Goal: Complete application form

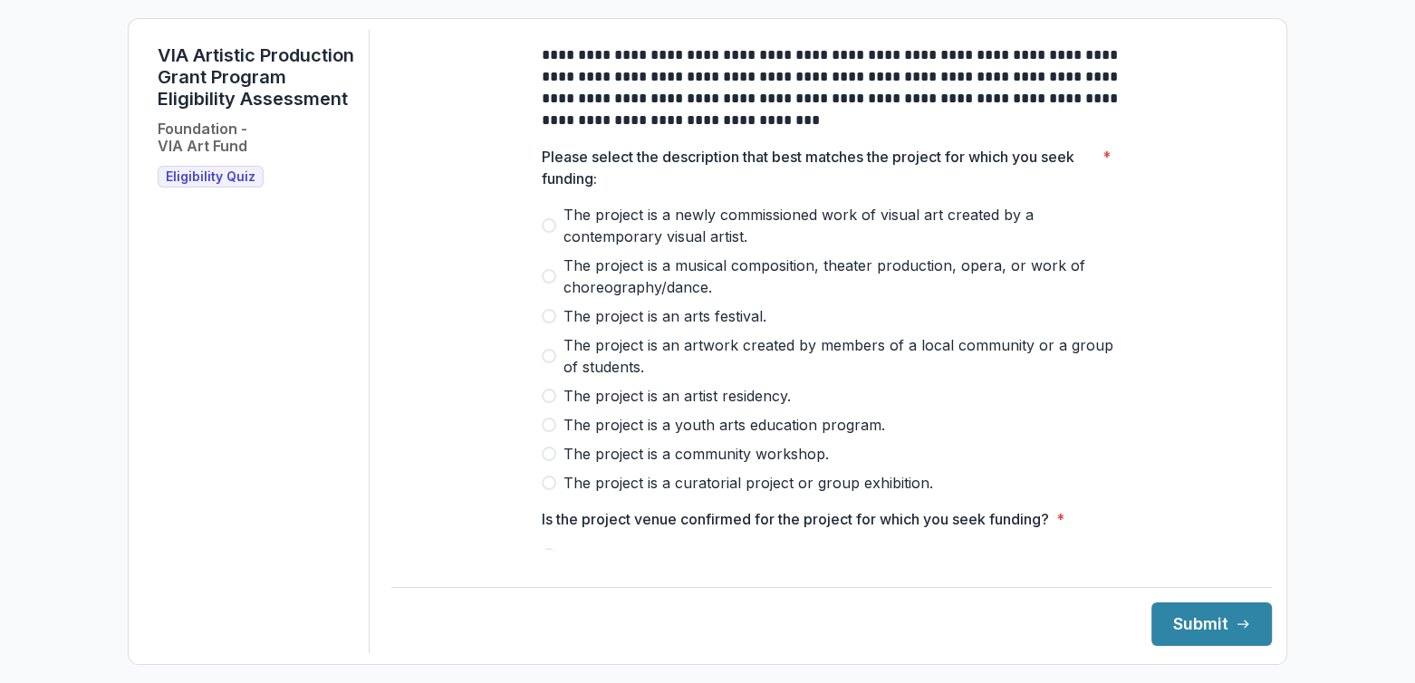
scroll to position [91, 0]
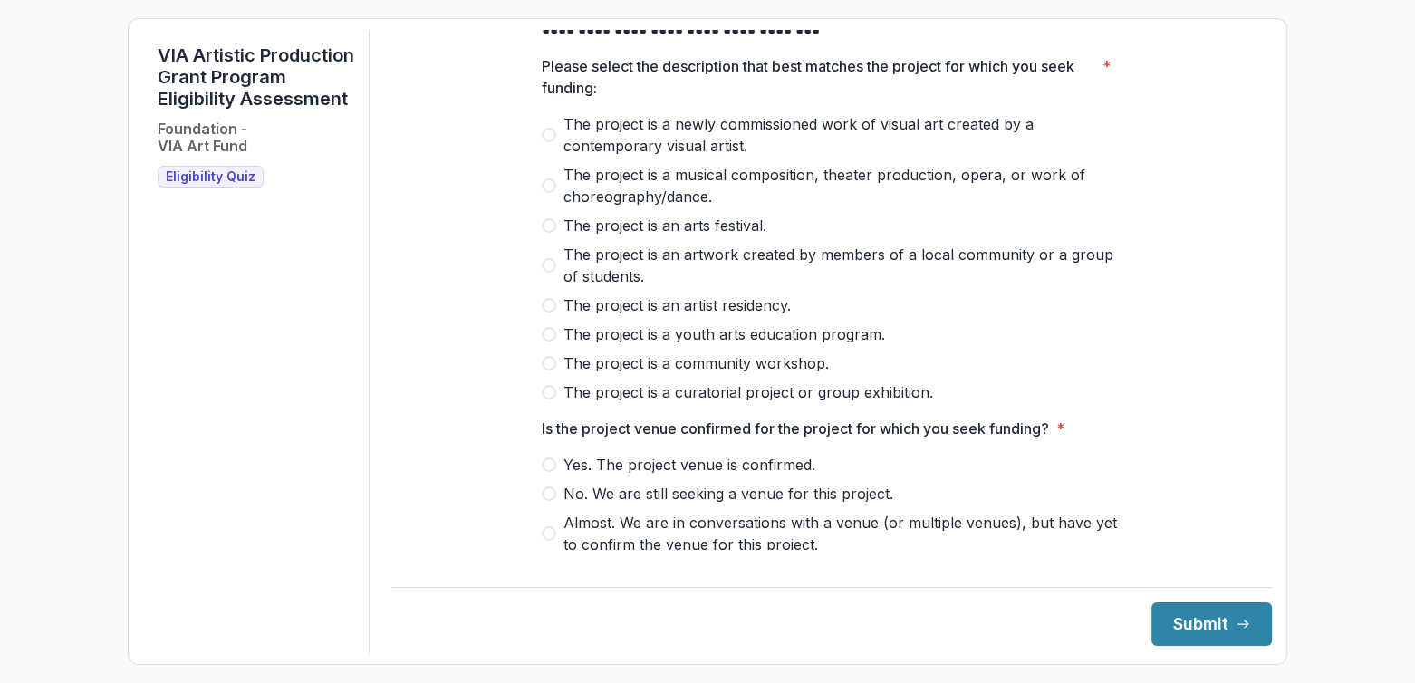
click at [547, 273] on span at bounding box center [549, 265] width 14 height 14
click at [544, 342] on span at bounding box center [549, 334] width 14 height 14
click at [543, 273] on span at bounding box center [549, 265] width 14 height 14
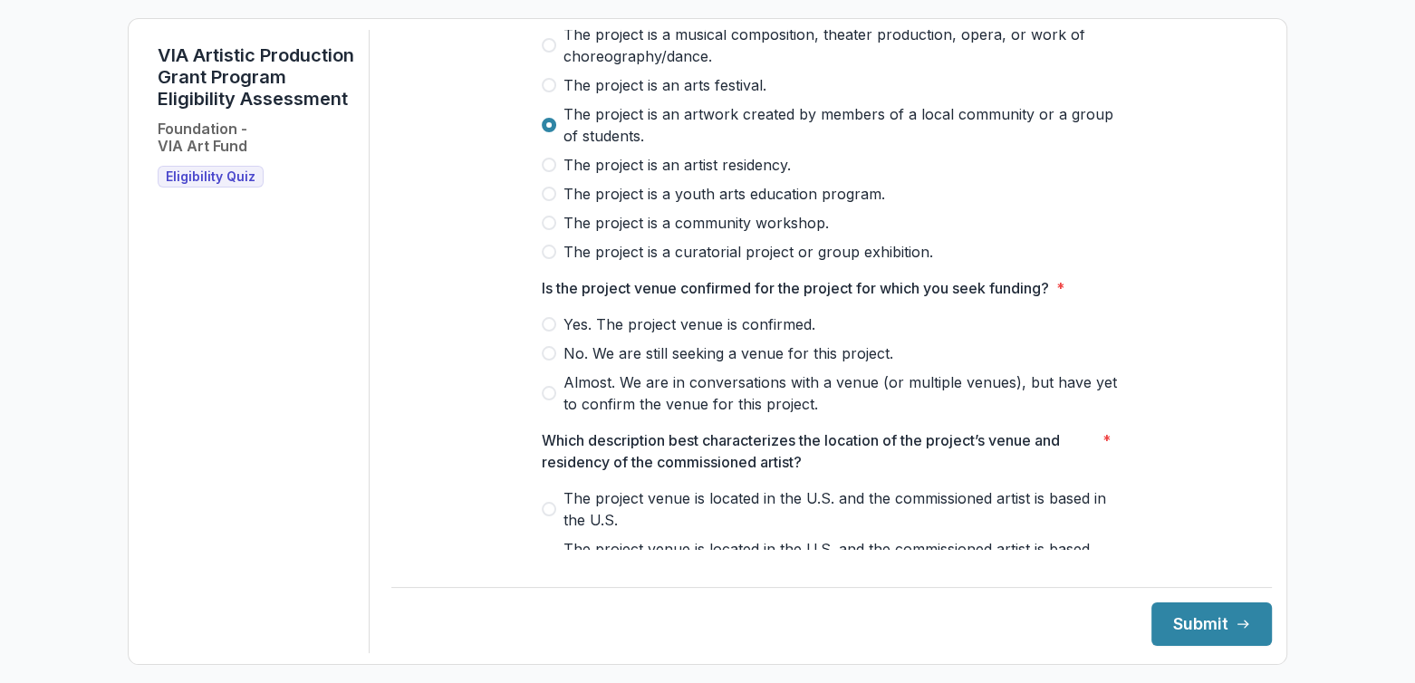
scroll to position [272, 0]
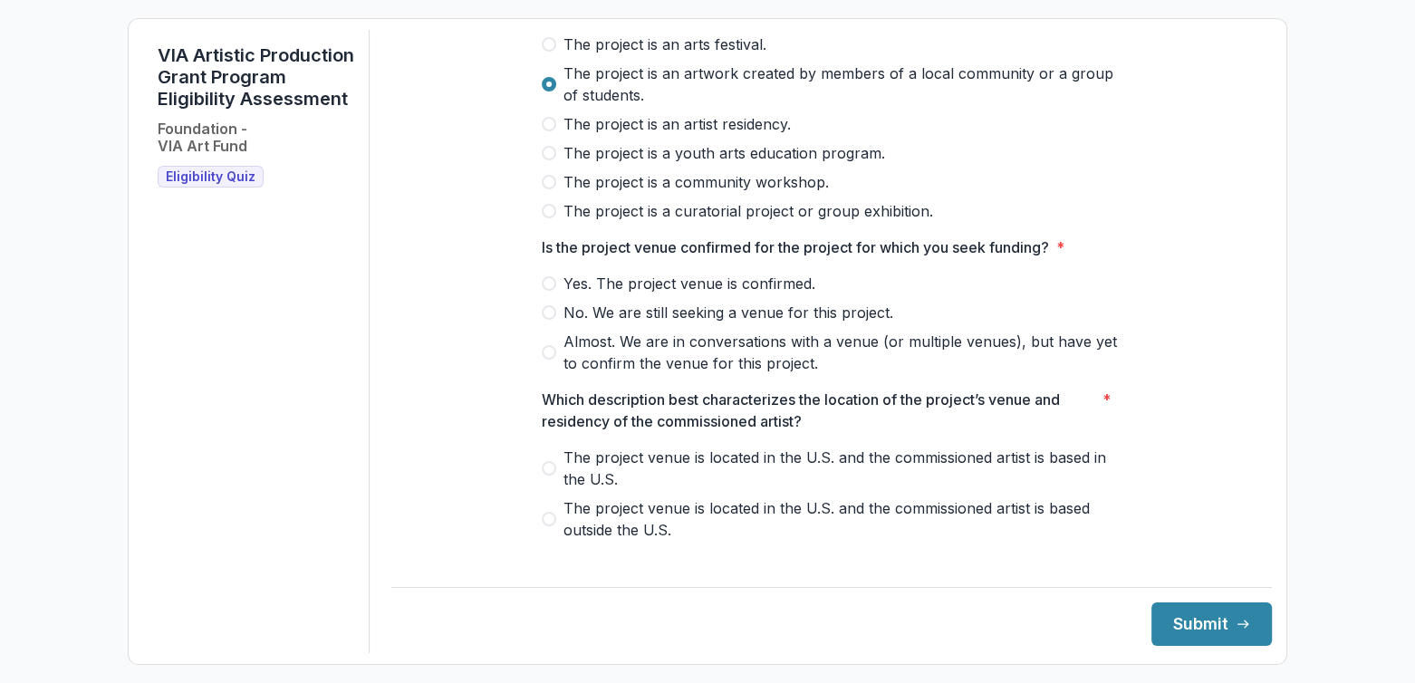
click at [542, 360] on span at bounding box center [549, 352] width 14 height 14
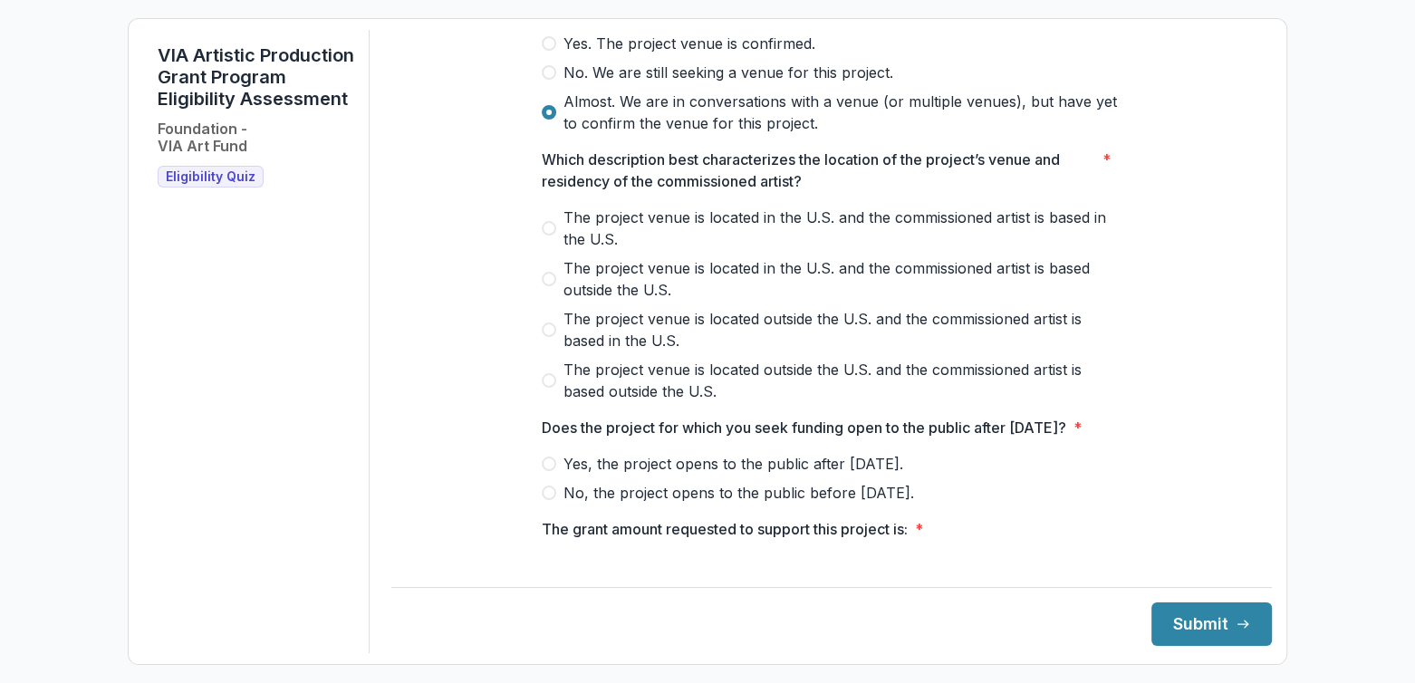
scroll to position [544, 0]
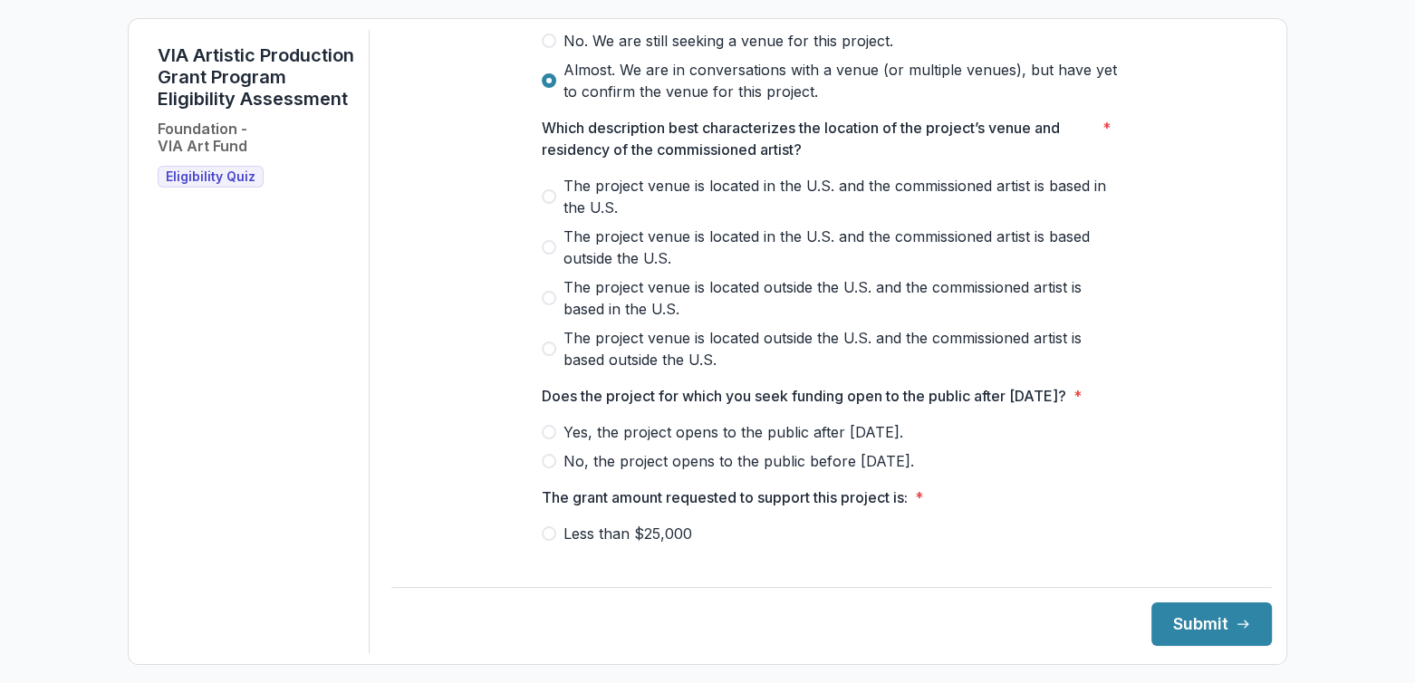
click at [552, 217] on label "The project venue is located in the U.S. and the commissioned artist is based i…" at bounding box center [832, 196] width 580 height 43
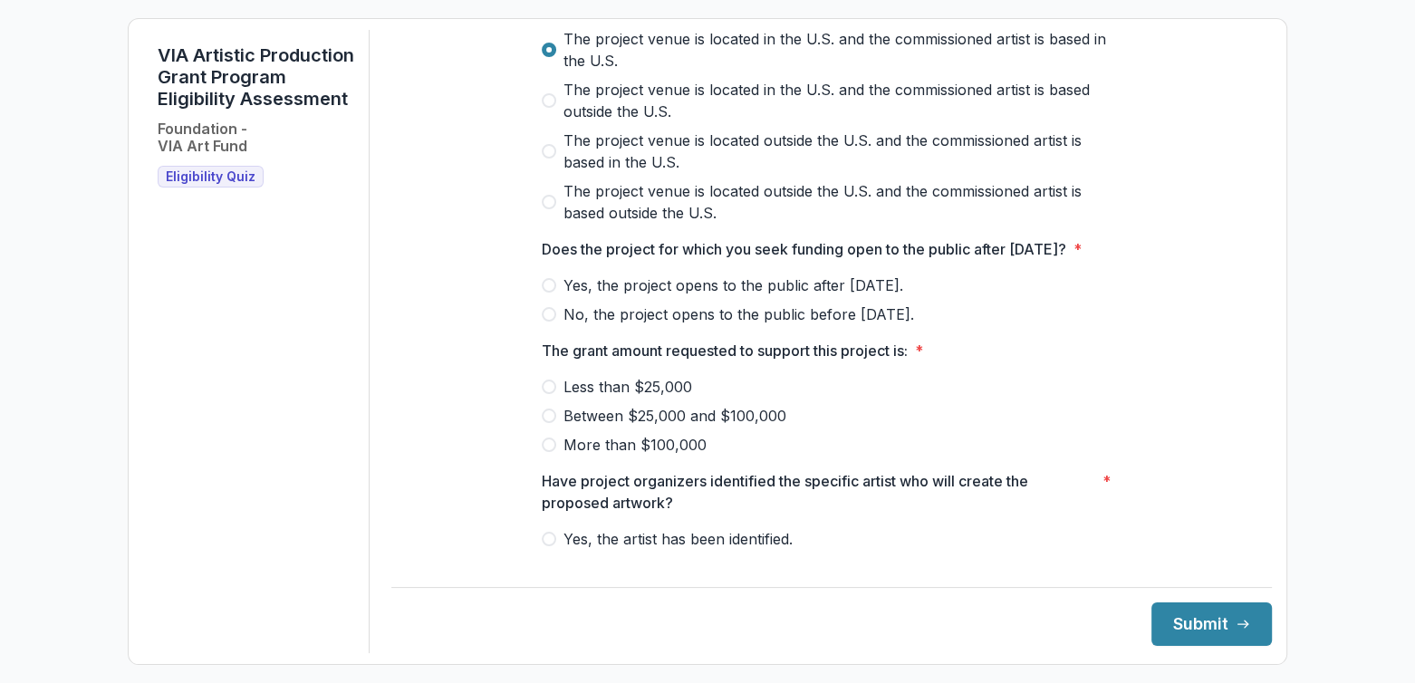
scroll to position [725, 0]
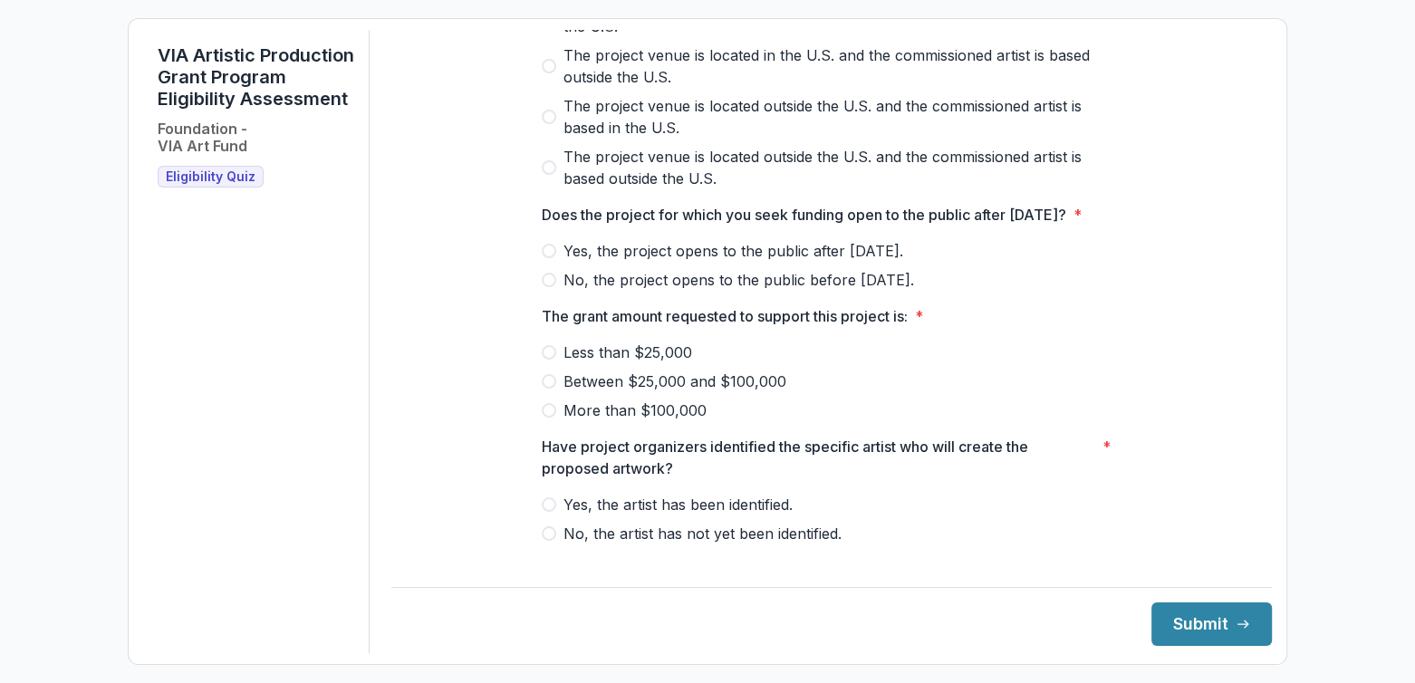
click at [546, 262] on label "Yes, the project opens to the public after [DATE]." at bounding box center [832, 251] width 580 height 22
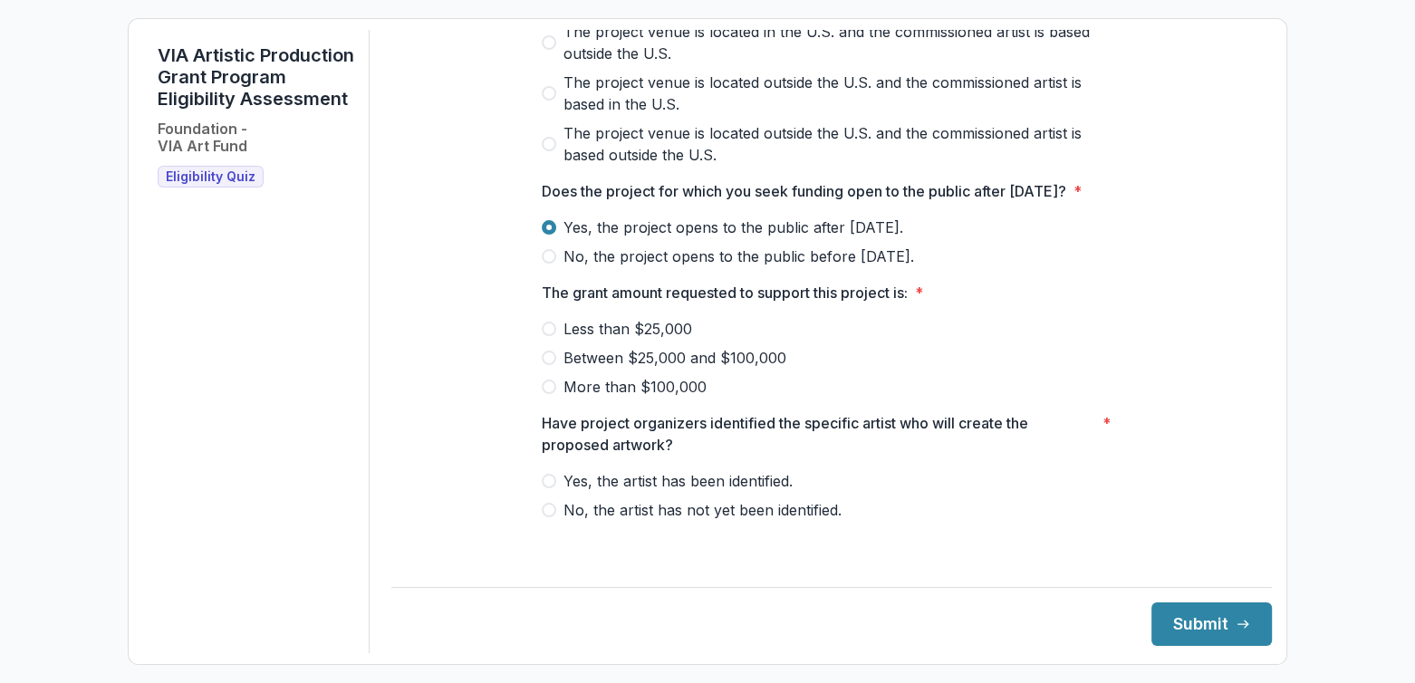
click at [551, 365] on span at bounding box center [549, 358] width 14 height 14
click at [554, 492] on label "Yes, the artist has been identified." at bounding box center [832, 481] width 580 height 22
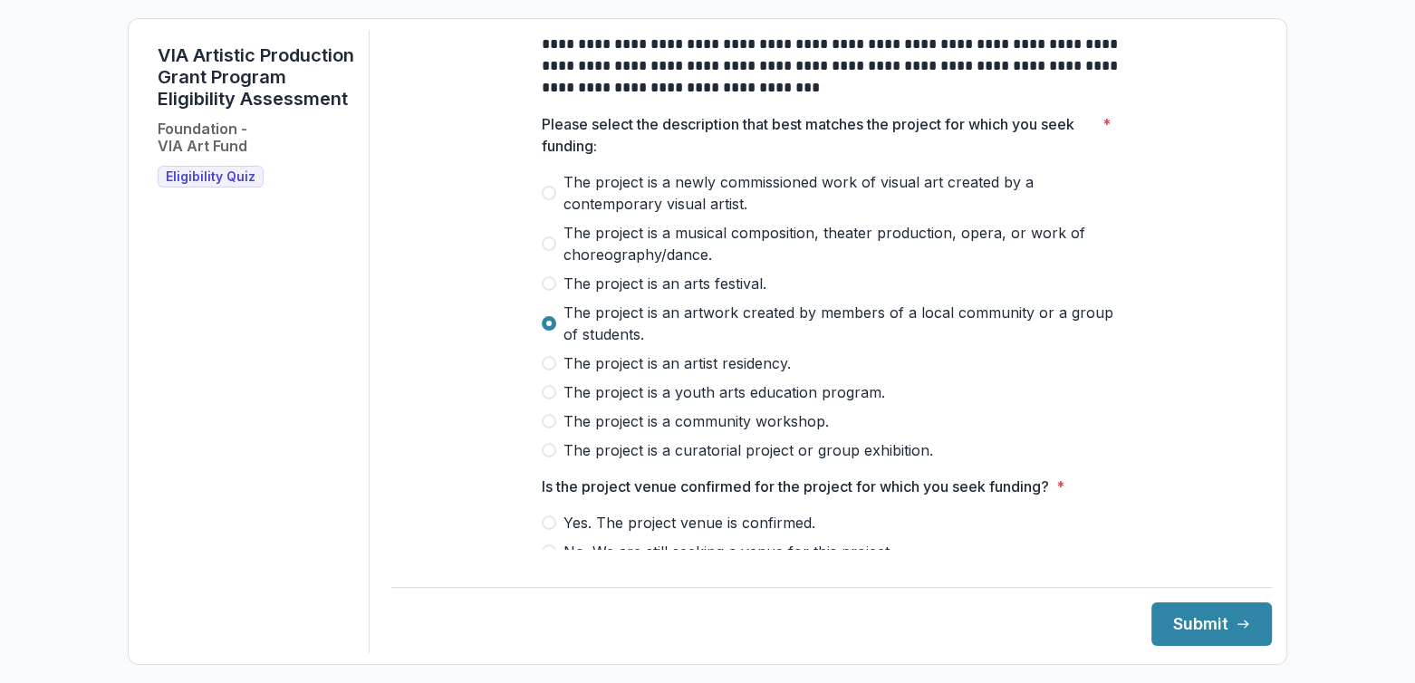
scroll to position [0, 0]
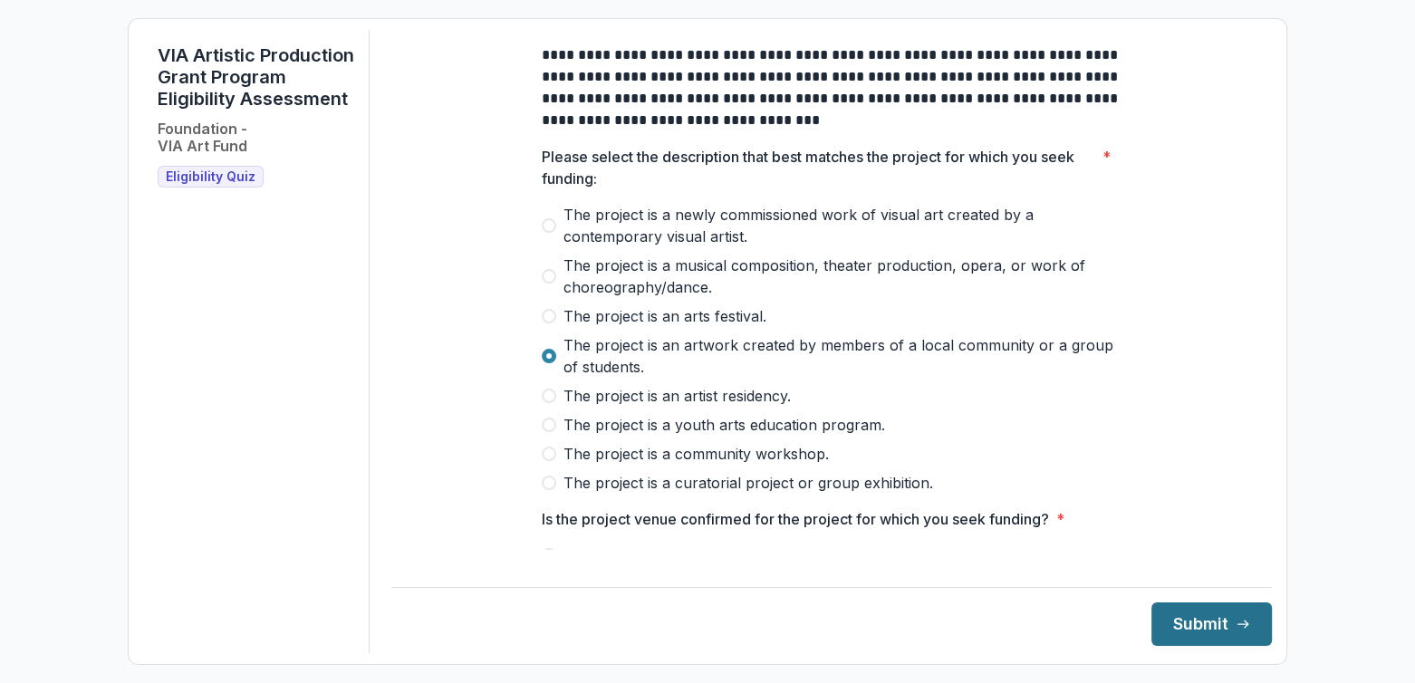
click at [1168, 622] on button "Submit" at bounding box center [1211, 623] width 120 height 43
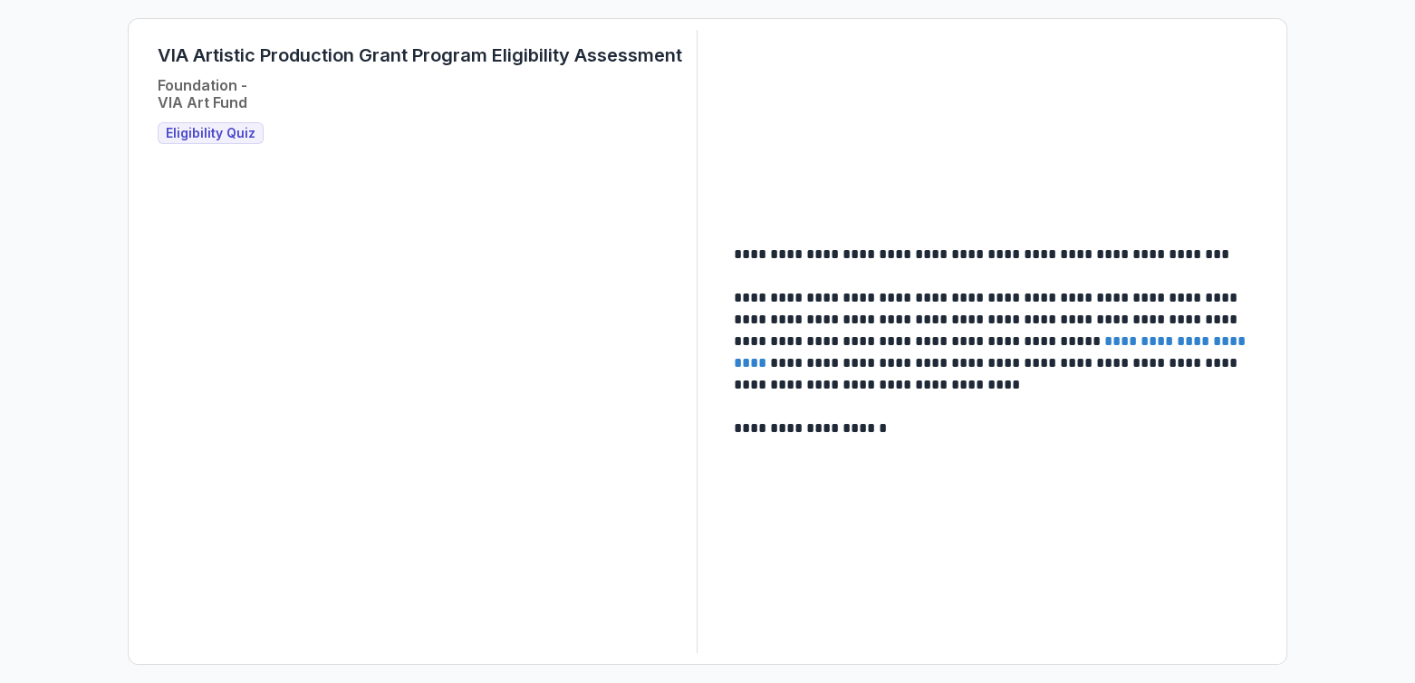
click at [184, 131] on span "Eligibility Quiz" at bounding box center [211, 133] width 90 height 15
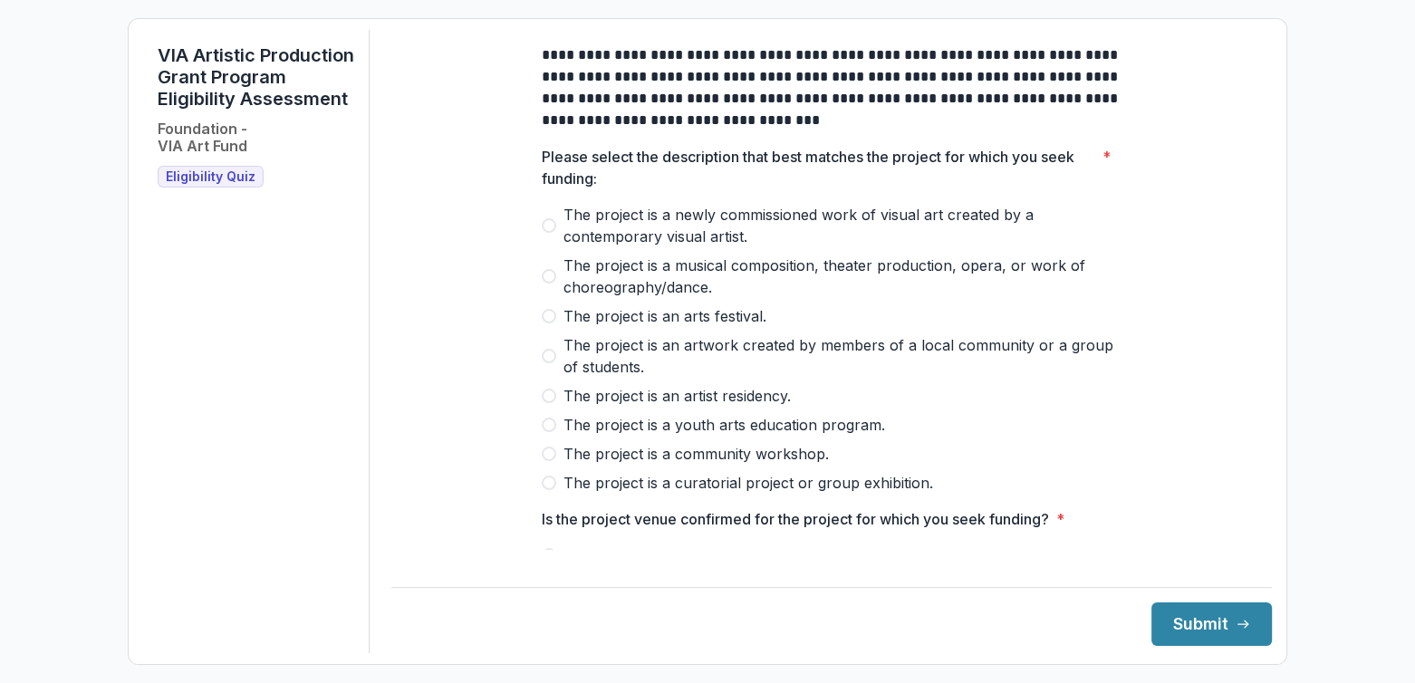
click at [552, 432] on span at bounding box center [549, 425] width 14 height 14
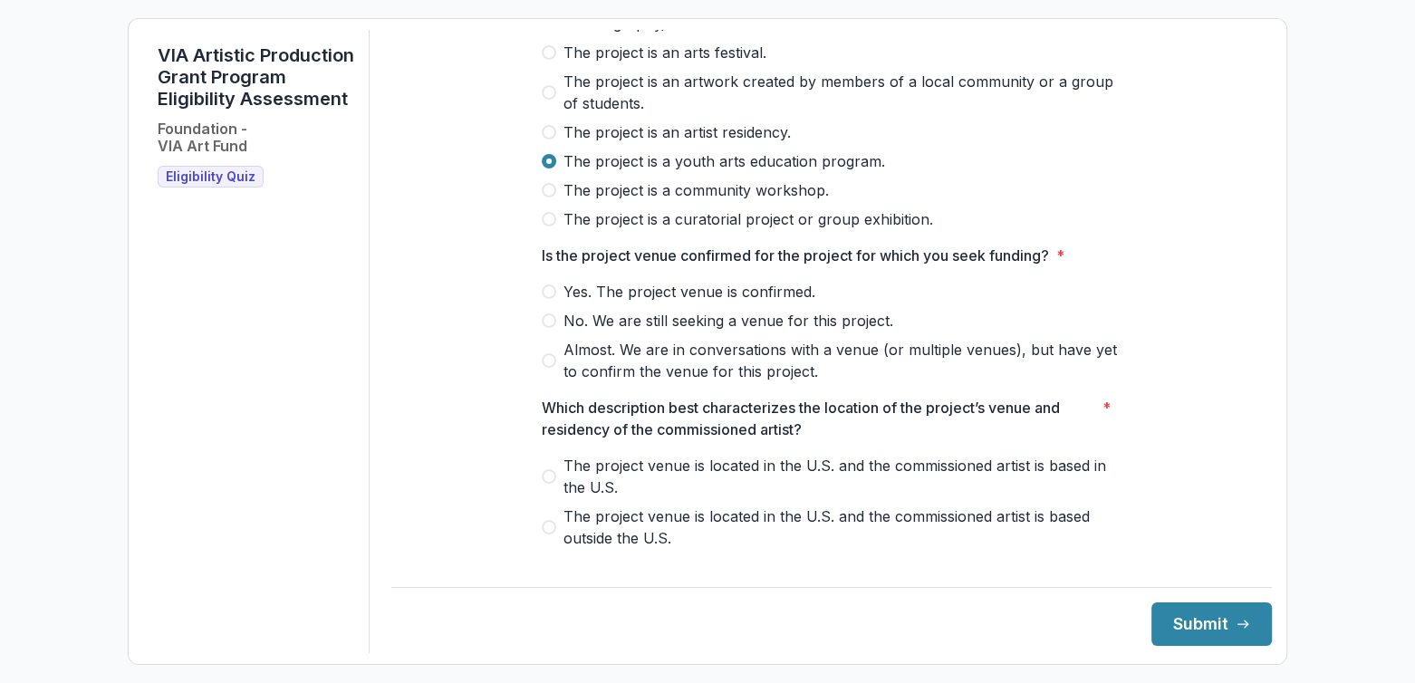
scroll to position [272, 0]
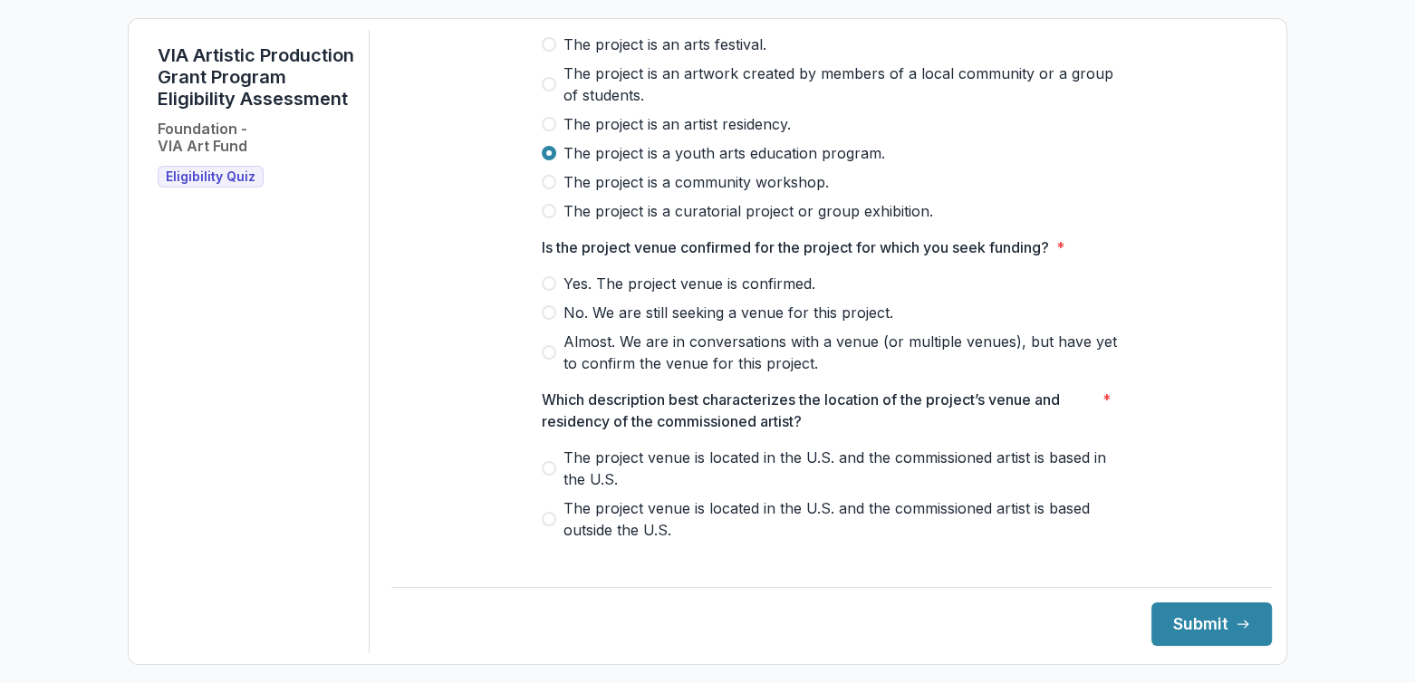
click at [550, 291] on span at bounding box center [549, 283] width 14 height 14
click at [554, 100] on label "The project is an artwork created by members of a local community or a group of…" at bounding box center [832, 84] width 580 height 43
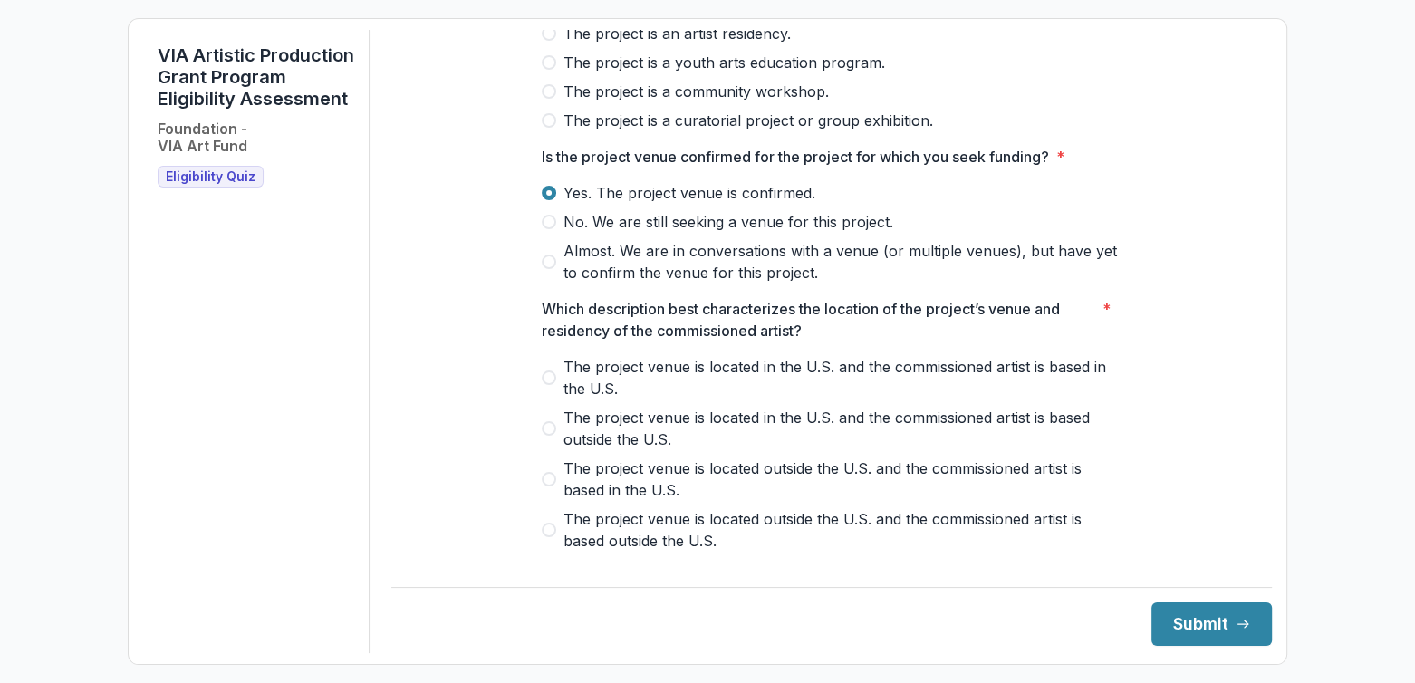
scroll to position [453, 0]
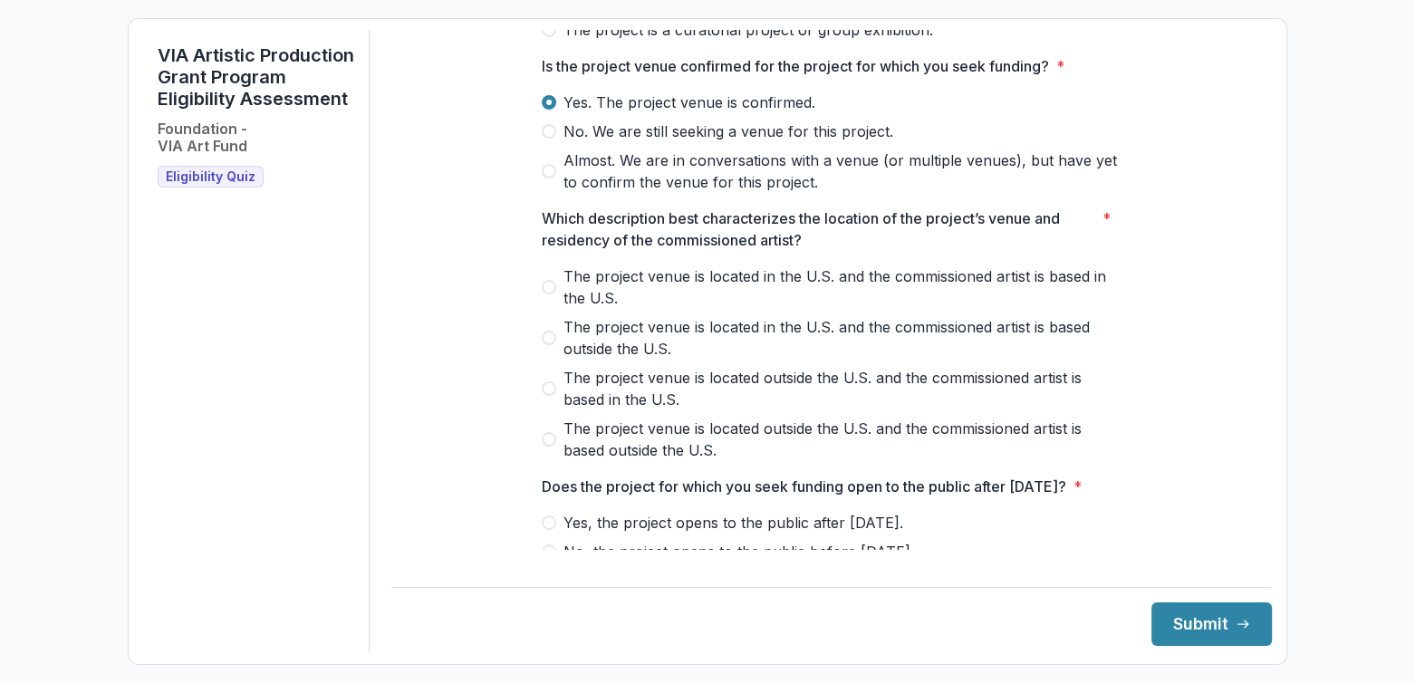
click at [547, 294] on span at bounding box center [549, 287] width 14 height 14
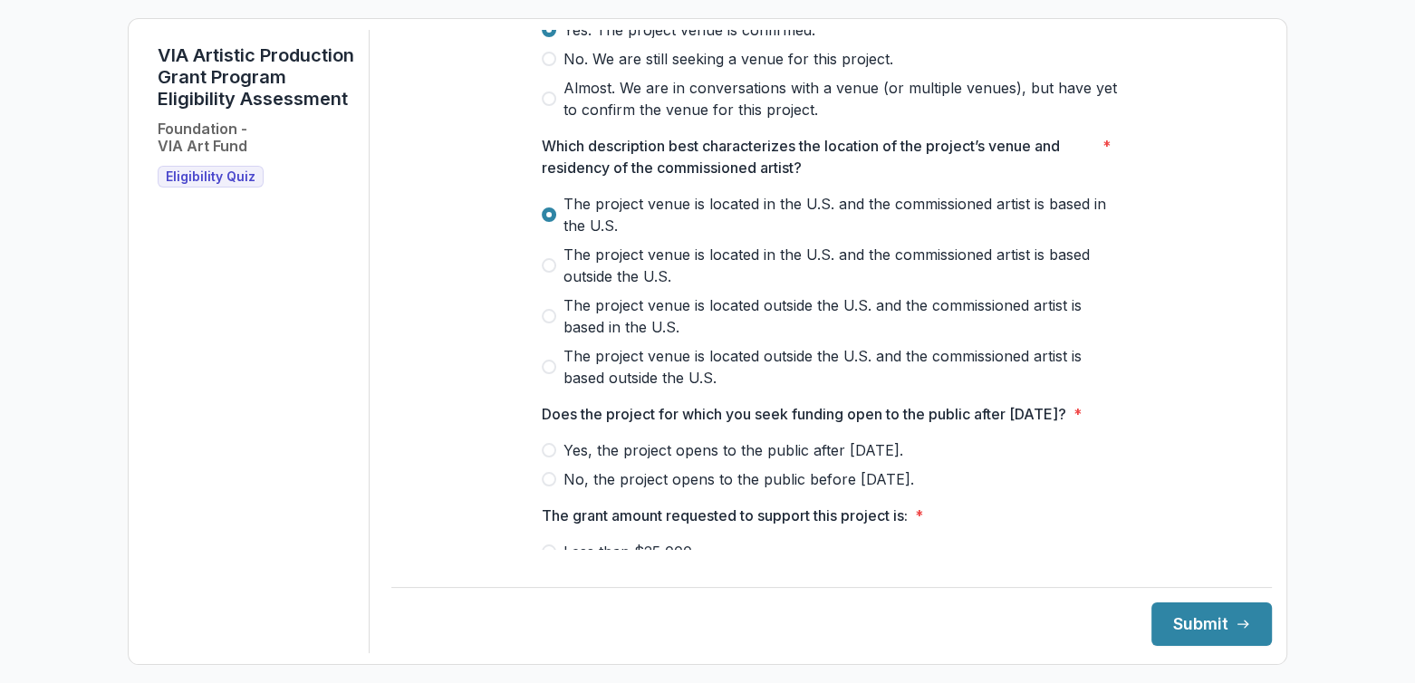
scroll to position [634, 0]
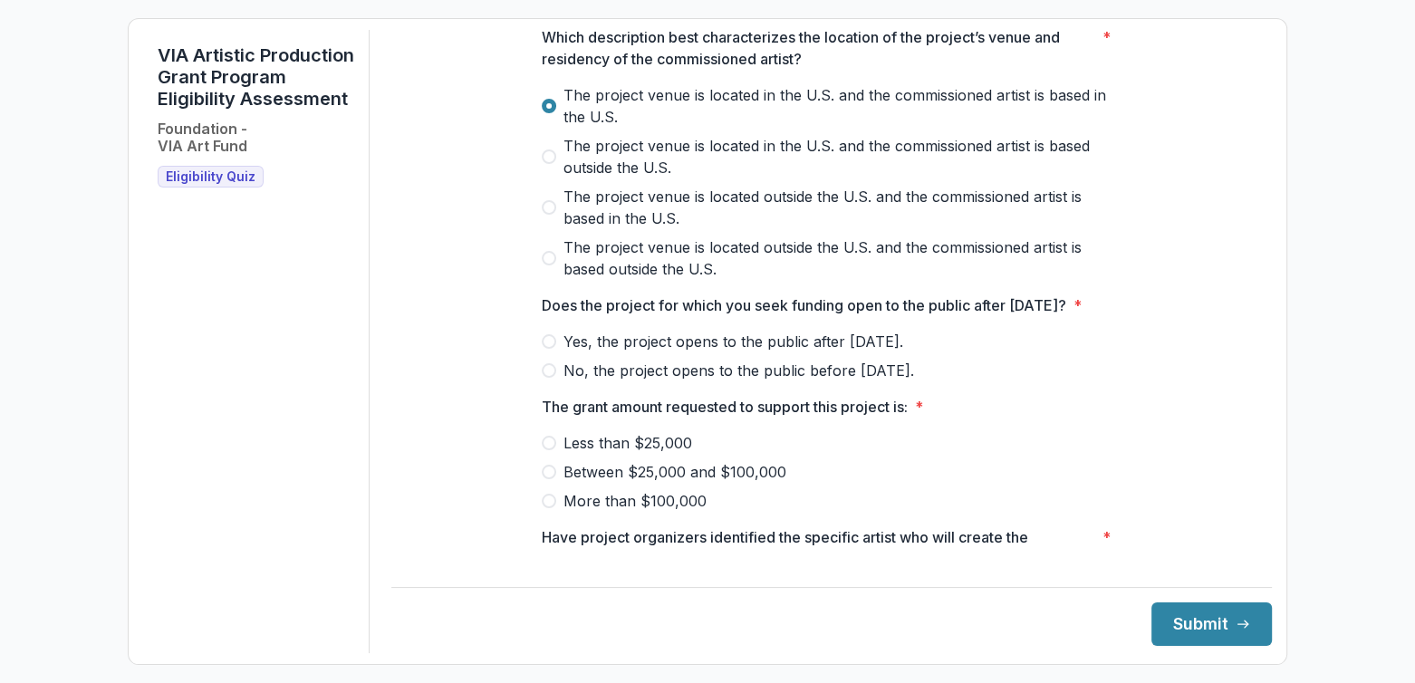
click at [550, 349] on span at bounding box center [549, 341] width 14 height 14
click at [550, 479] on span at bounding box center [549, 472] width 14 height 14
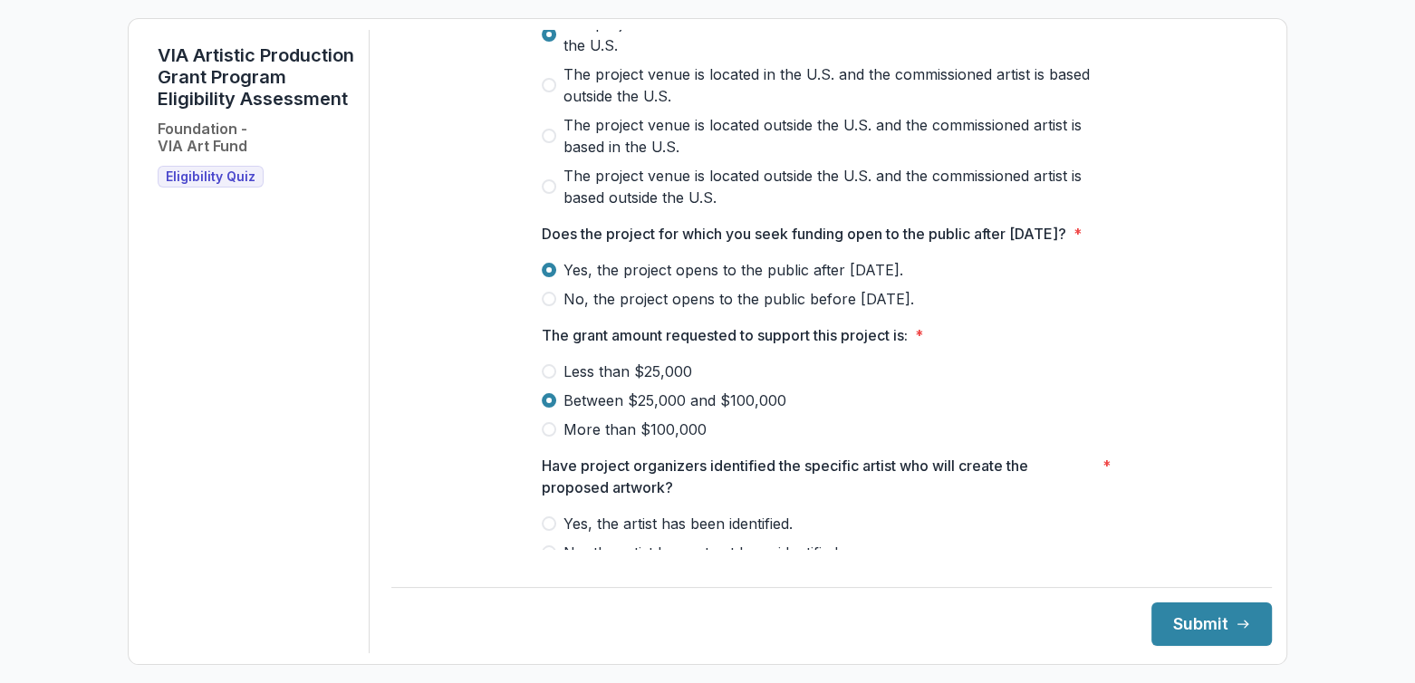
scroll to position [770, 0]
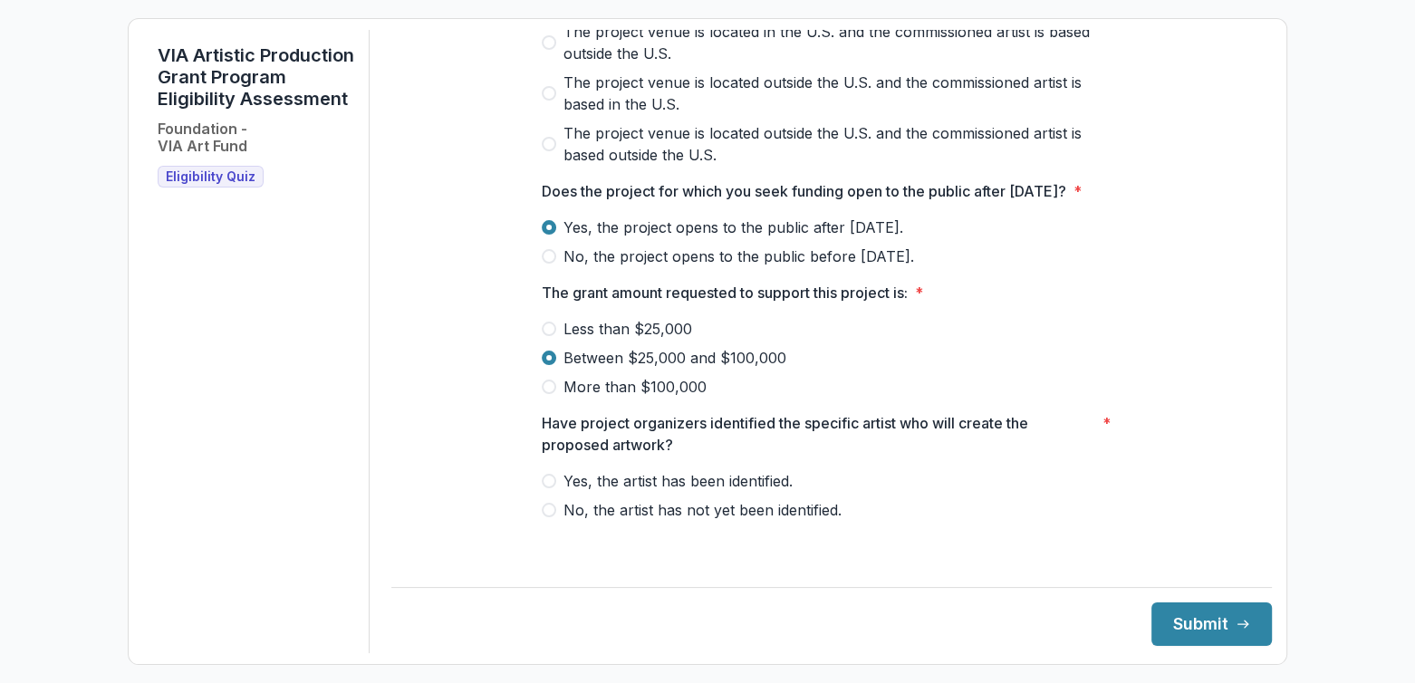
click at [564, 492] on span "Yes, the artist has been identified." at bounding box center [678, 481] width 229 height 22
click at [1203, 630] on button "Submit" at bounding box center [1211, 623] width 120 height 43
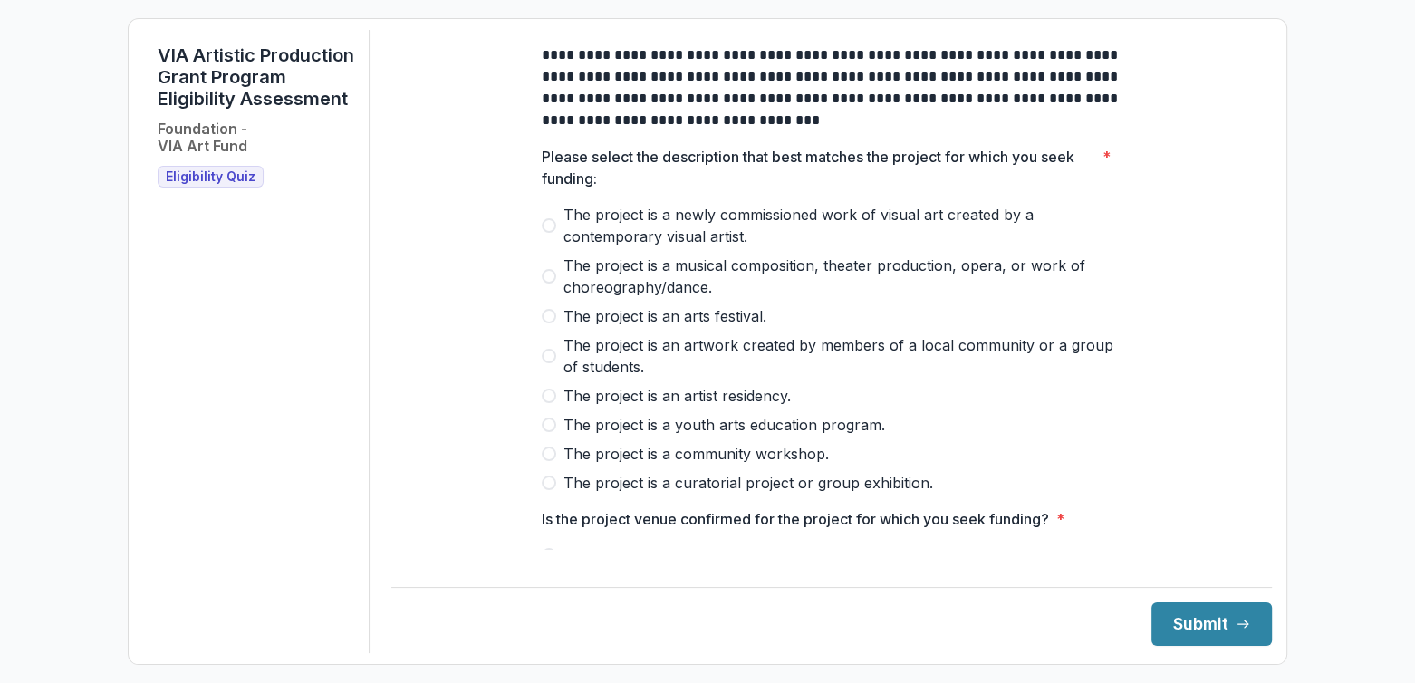
click at [542, 233] on span at bounding box center [549, 225] width 14 height 14
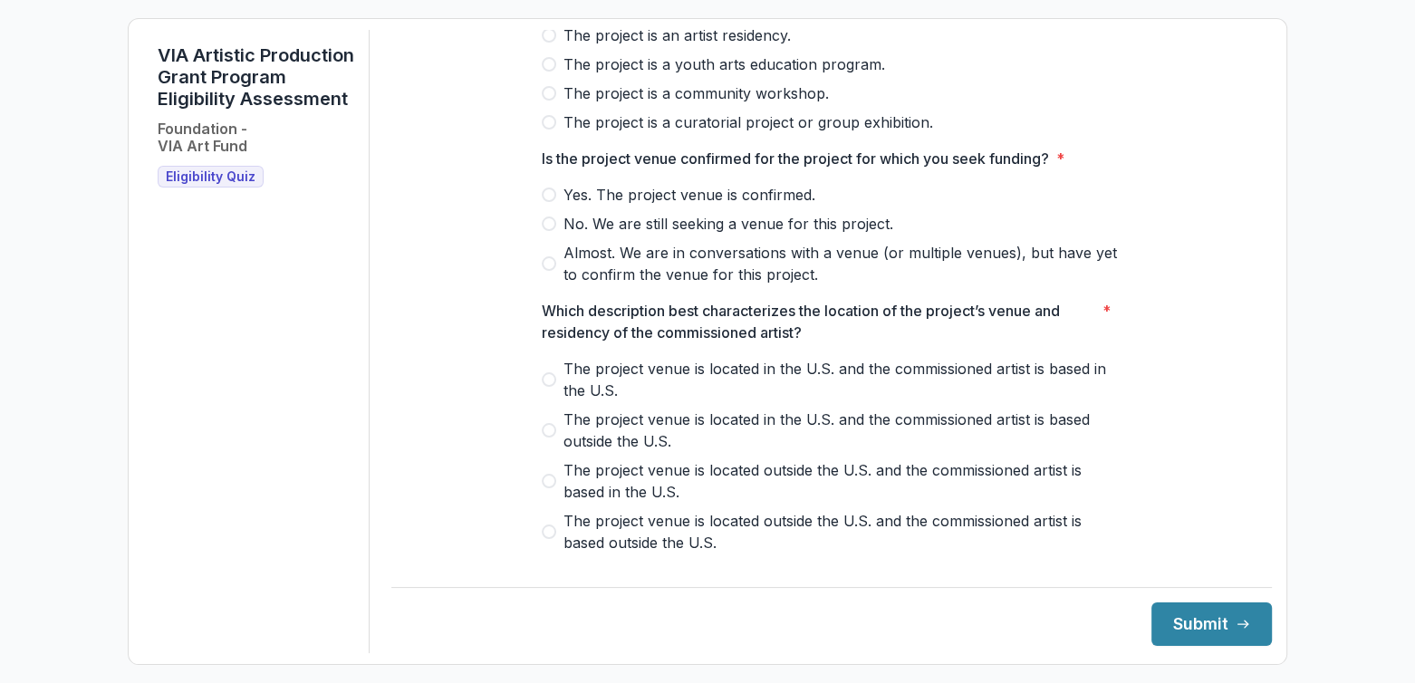
scroll to position [362, 0]
click at [542, 200] on span at bounding box center [549, 193] width 14 height 14
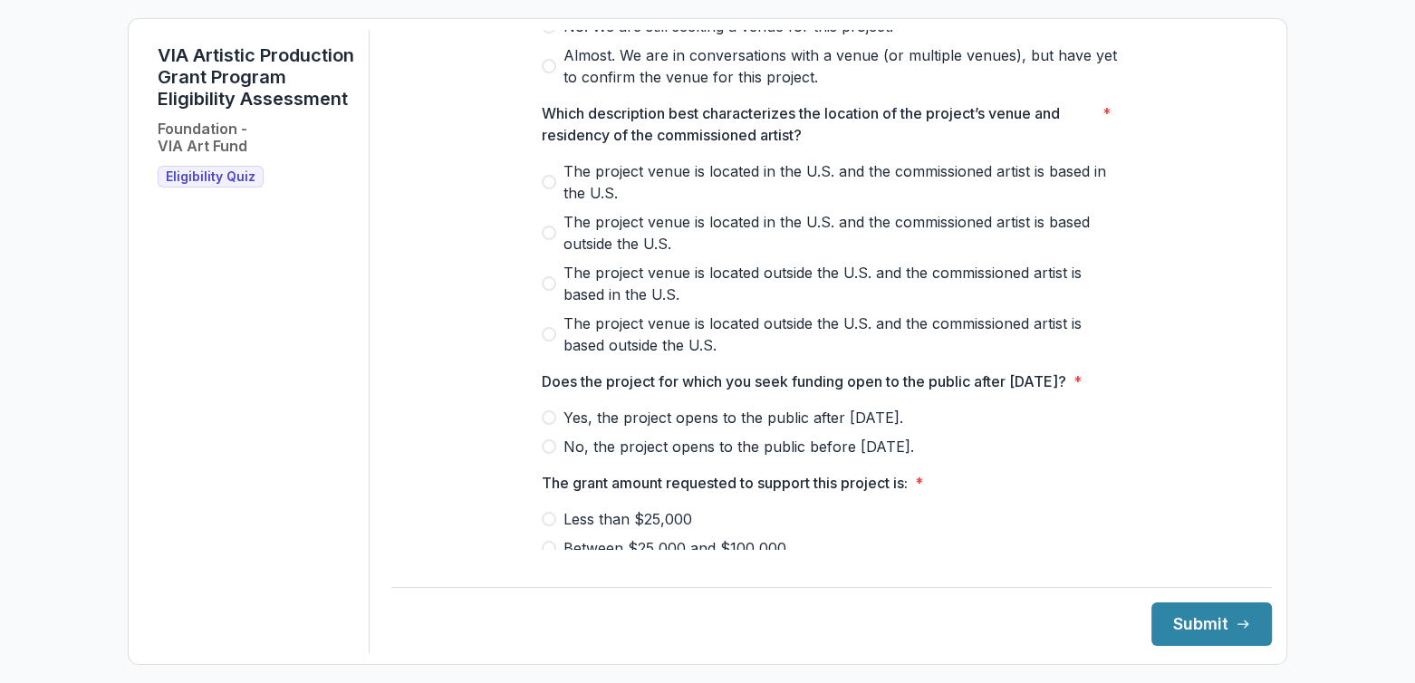
scroll to position [634, 0]
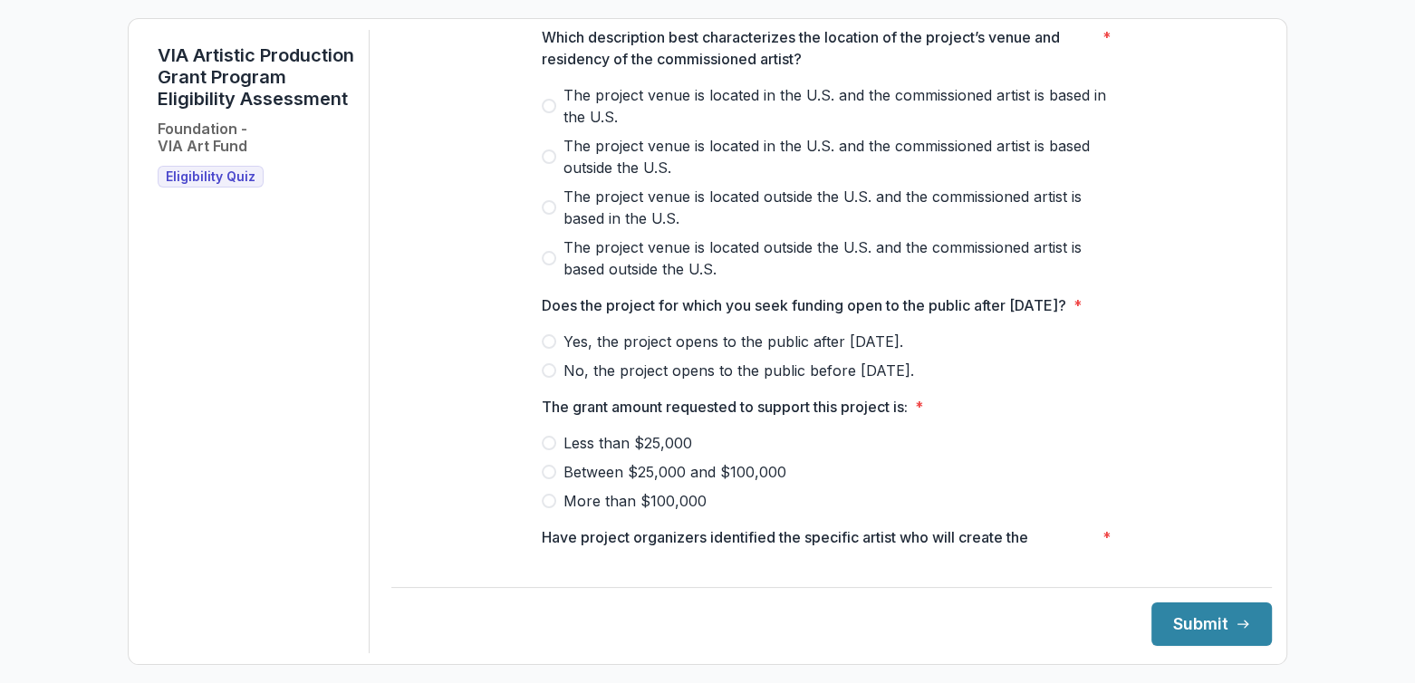
click at [544, 113] on span at bounding box center [549, 106] width 14 height 14
click at [555, 352] on label "Yes, the project opens to the public after [DATE]." at bounding box center [832, 342] width 580 height 22
click at [551, 479] on span at bounding box center [549, 472] width 14 height 14
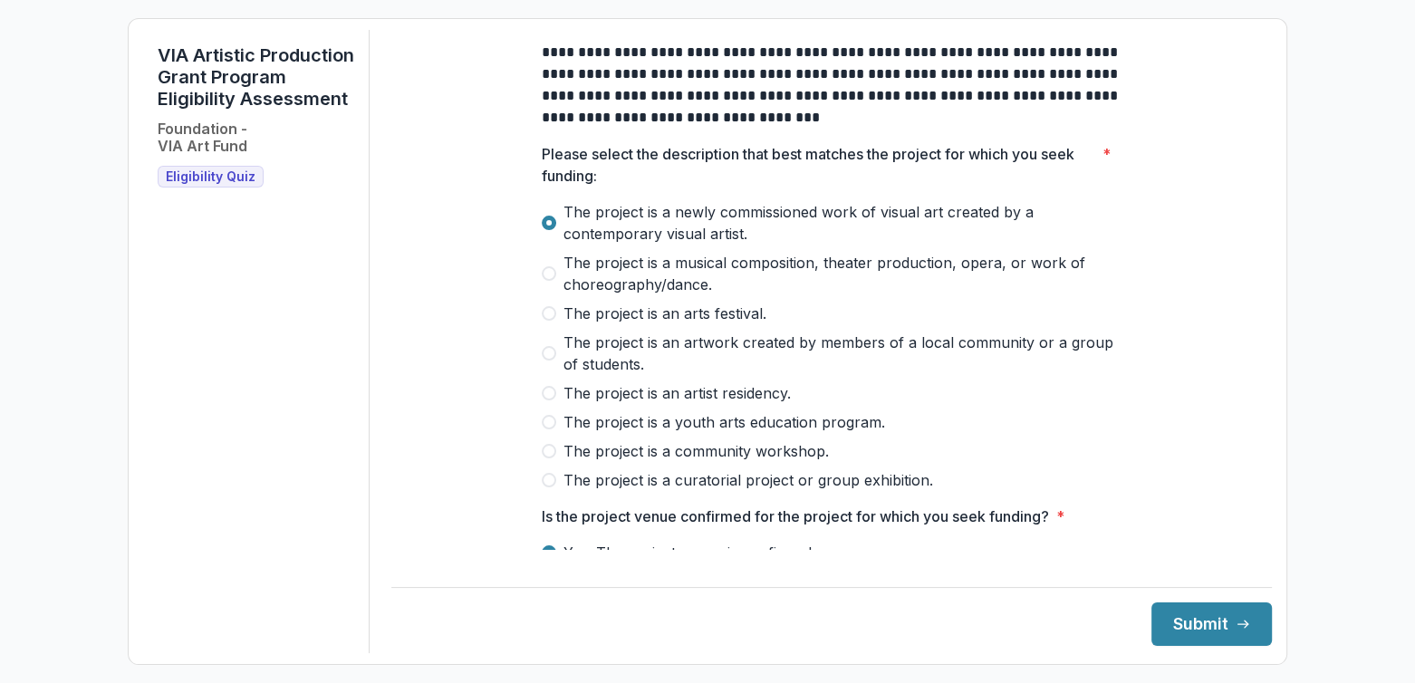
scroll to position [0, 0]
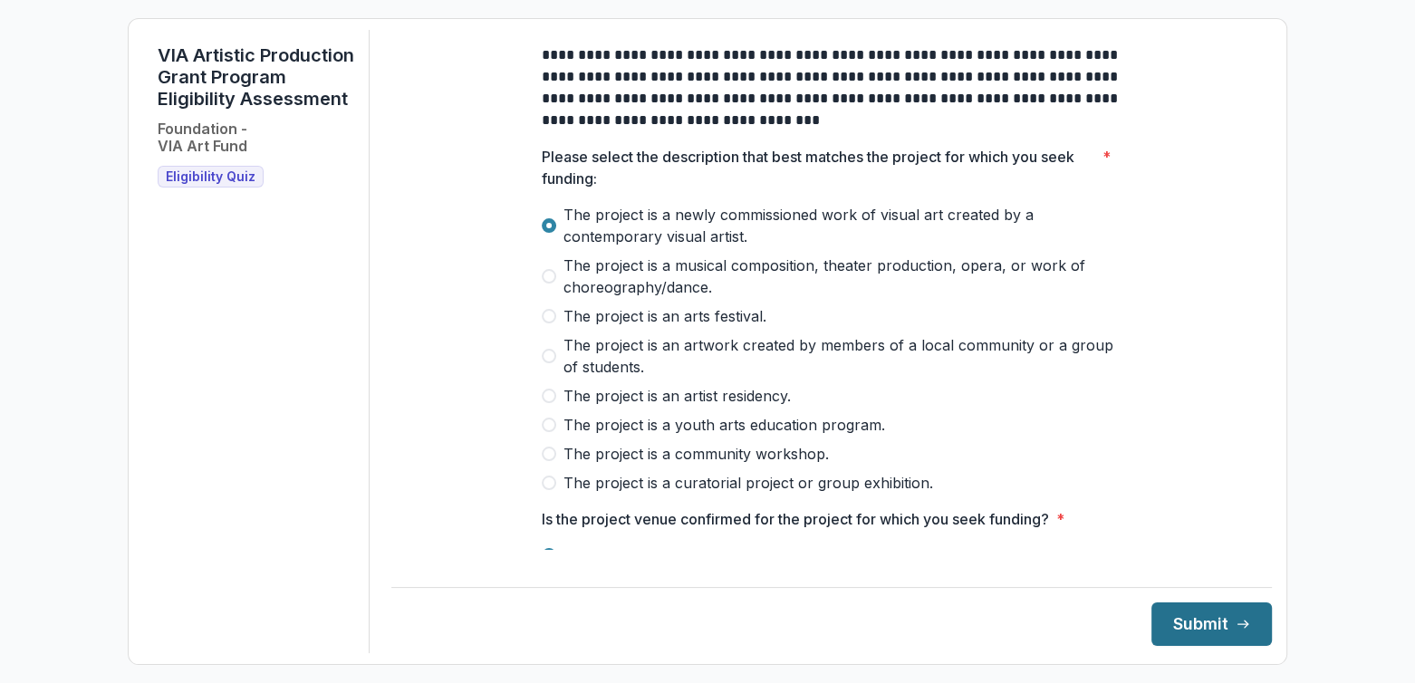
click at [1178, 624] on button "Submit" at bounding box center [1211, 623] width 120 height 43
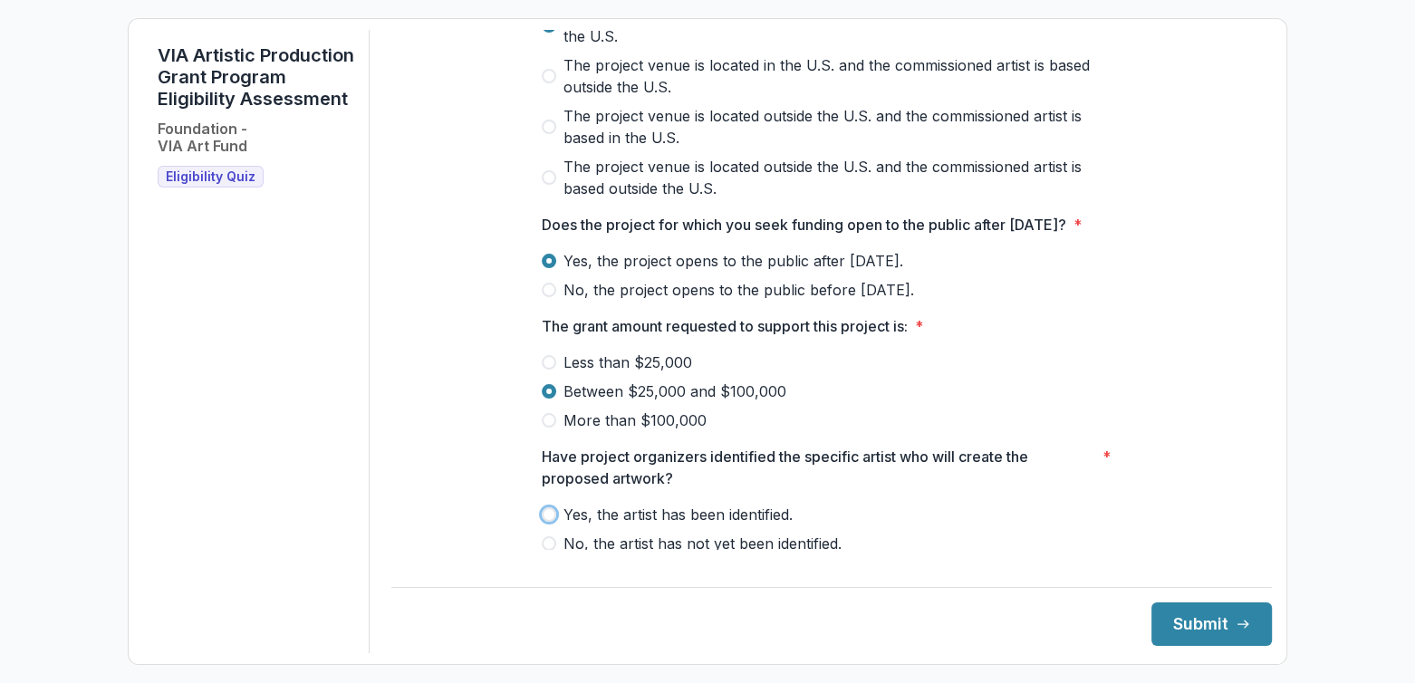
scroll to position [770, 0]
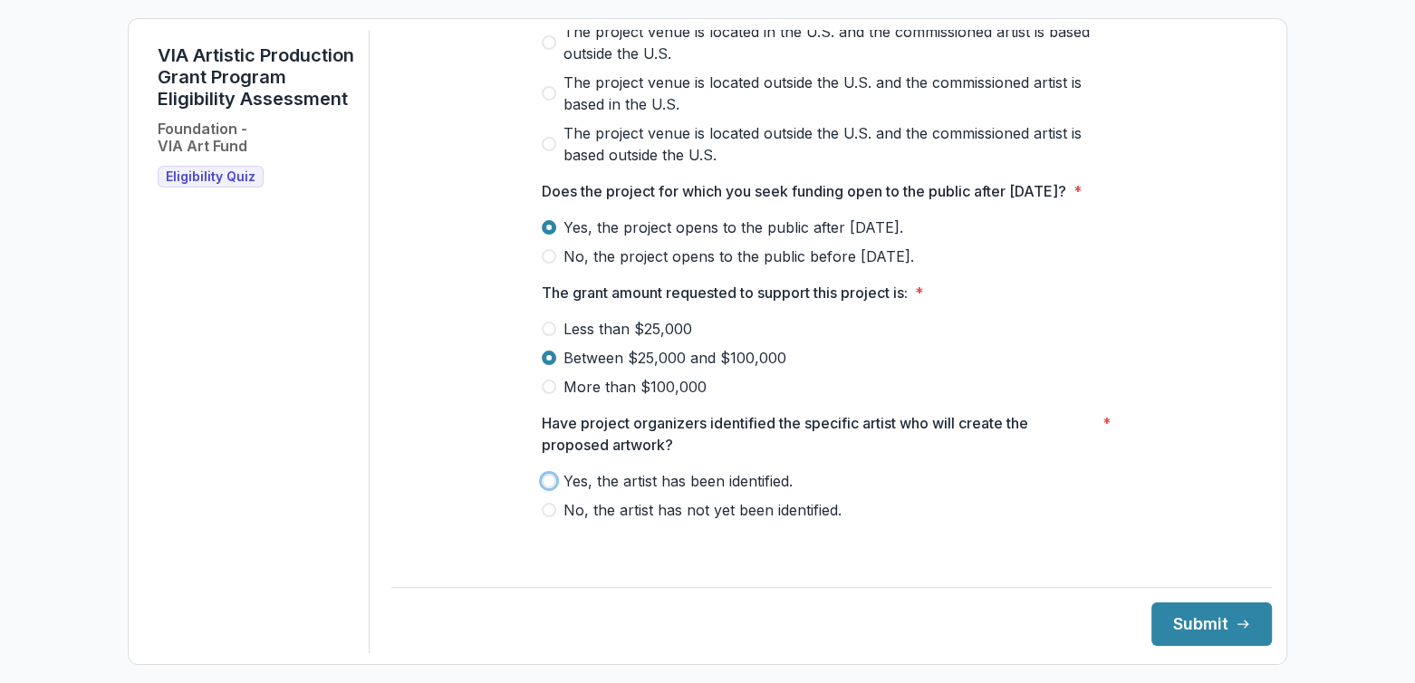
click at [542, 488] on span at bounding box center [549, 481] width 14 height 14
click at [1212, 632] on button "Submit" at bounding box center [1211, 623] width 120 height 43
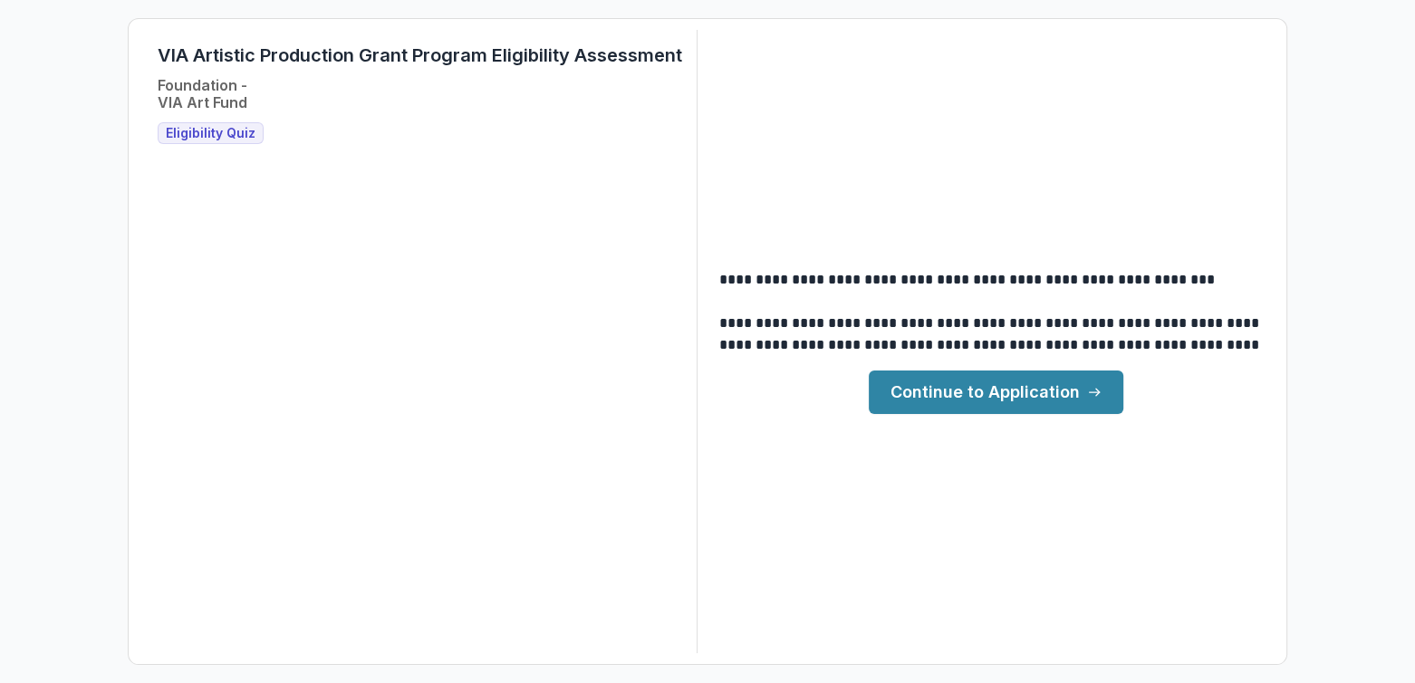
click at [949, 386] on link "Continue to Application" at bounding box center [996, 392] width 255 height 43
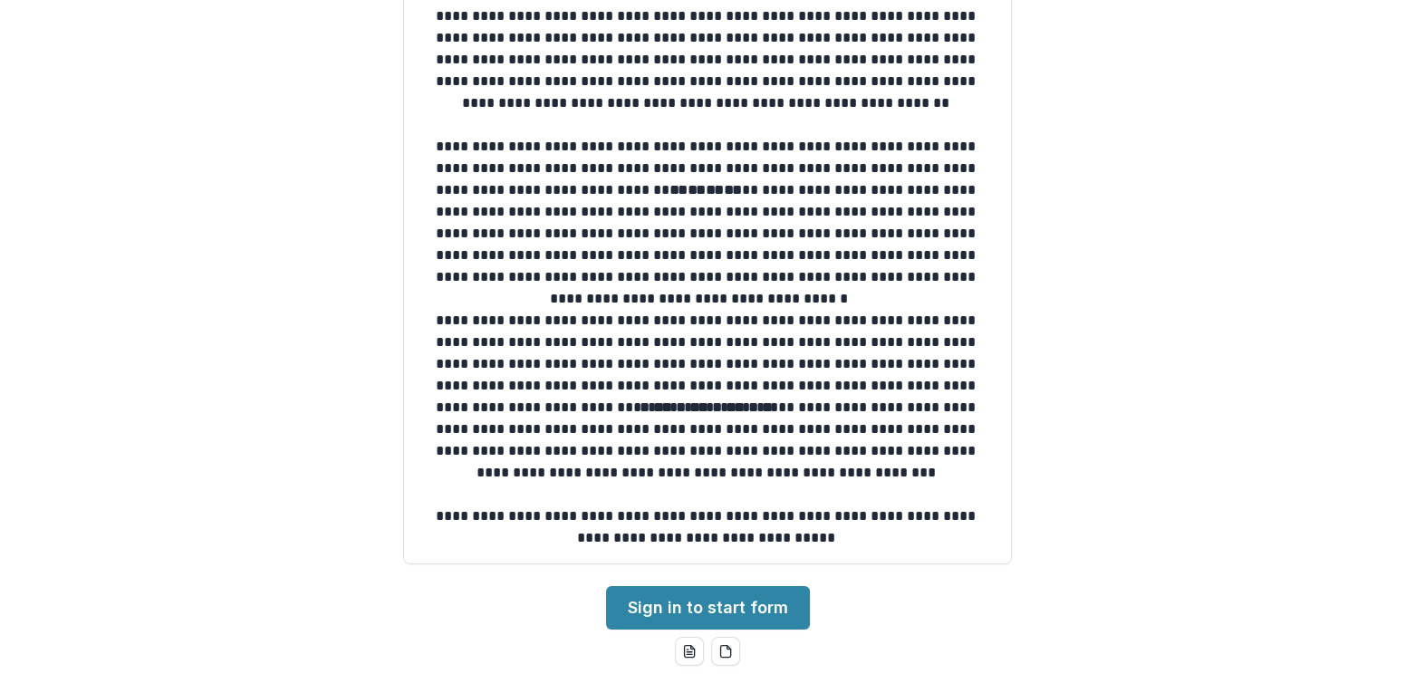
scroll to position [362, 0]
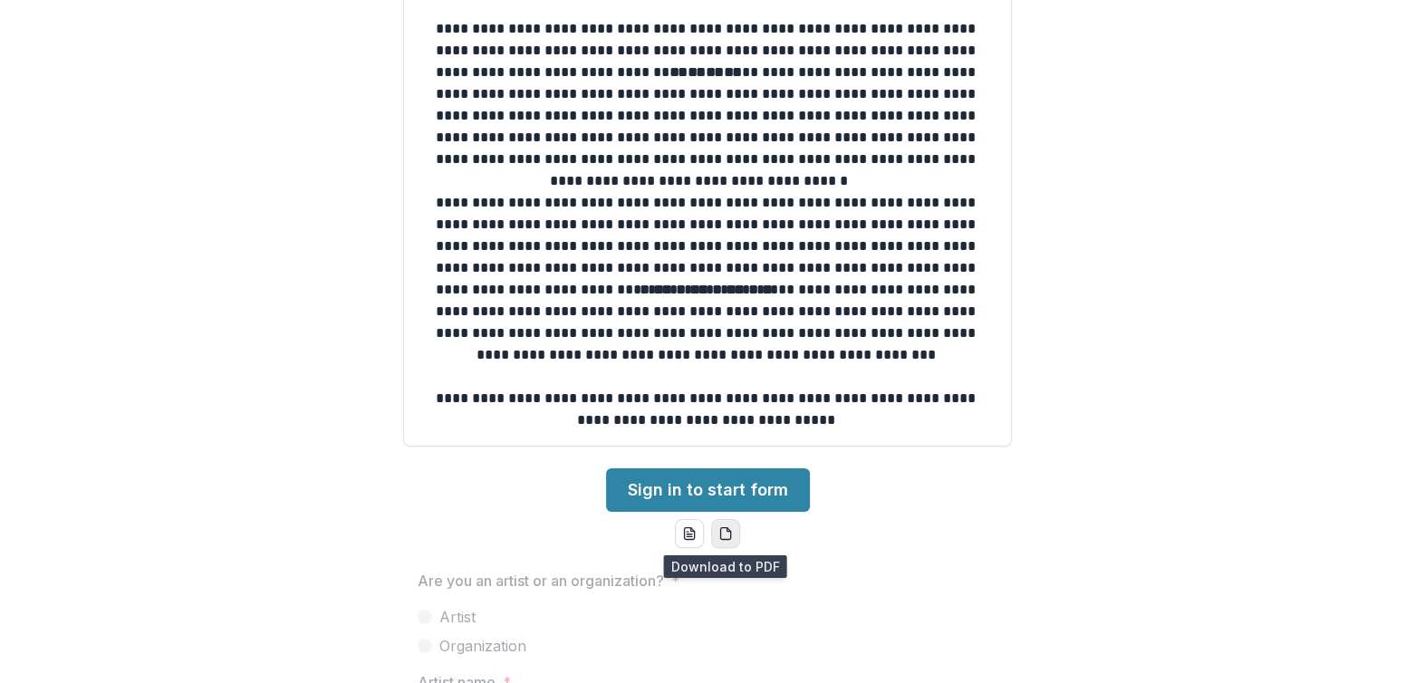
click at [725, 534] on icon "pdf-download" at bounding box center [725, 533] width 14 height 14
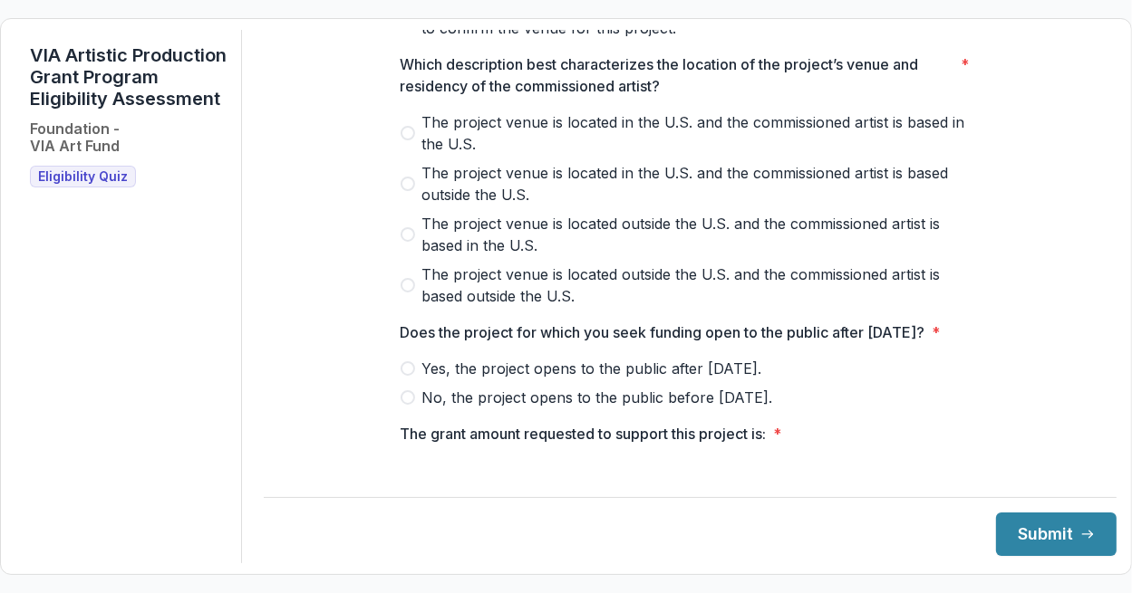
scroll to position [601, 0]
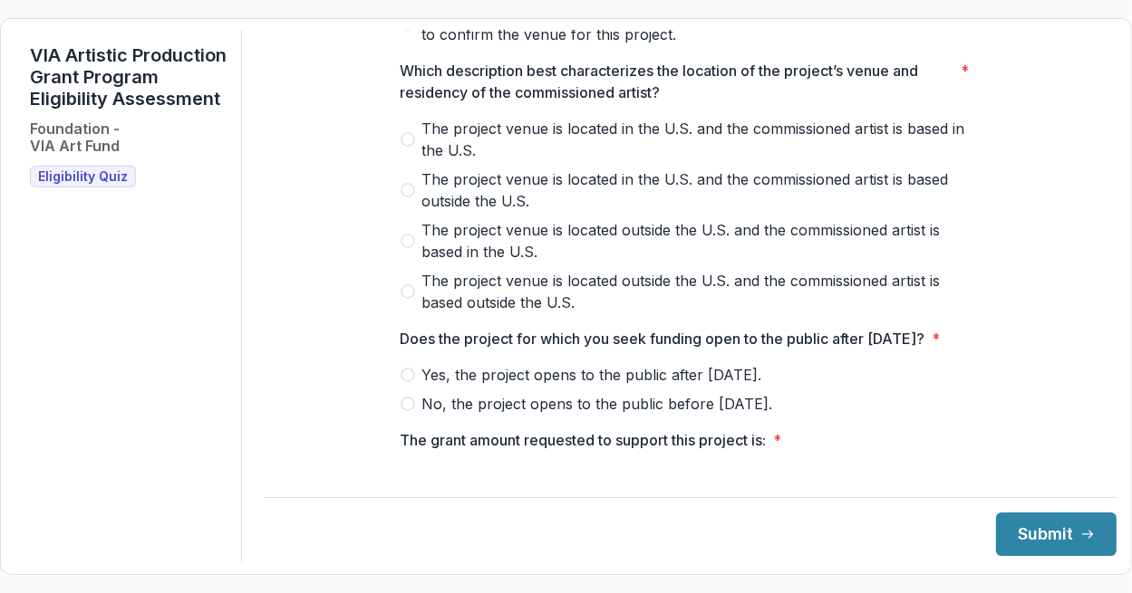
click at [746, 386] on span "Yes, the project opens to the public after [DATE]." at bounding box center [592, 375] width 340 height 22
click at [1094, 274] on div "**********" at bounding box center [690, 63] width 853 height 1268
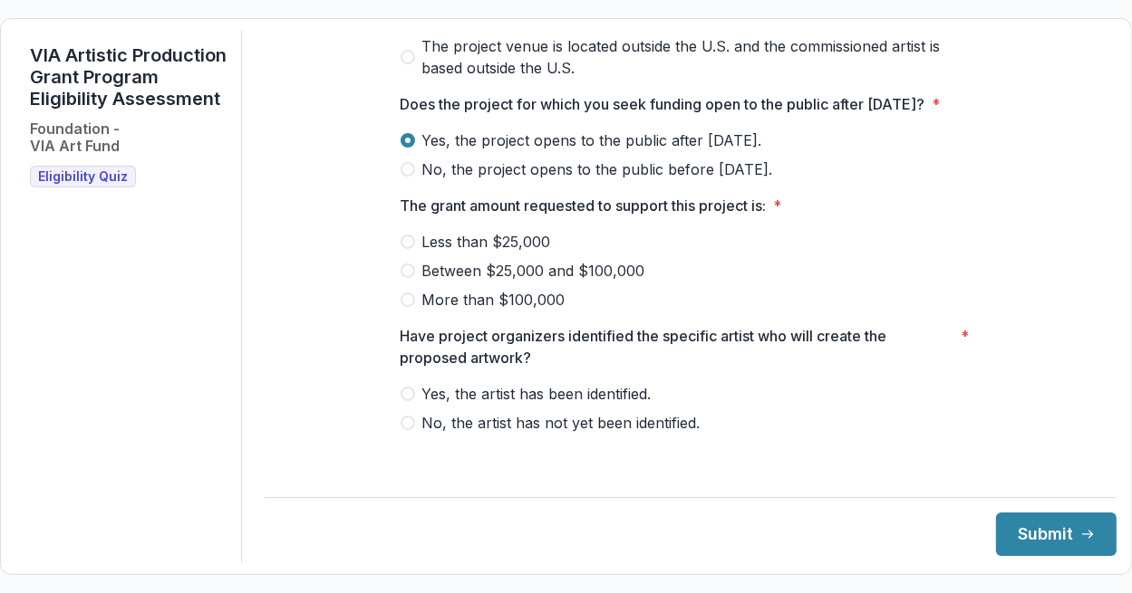
scroll to position [859, 0]
